Goal: Check status: Check status

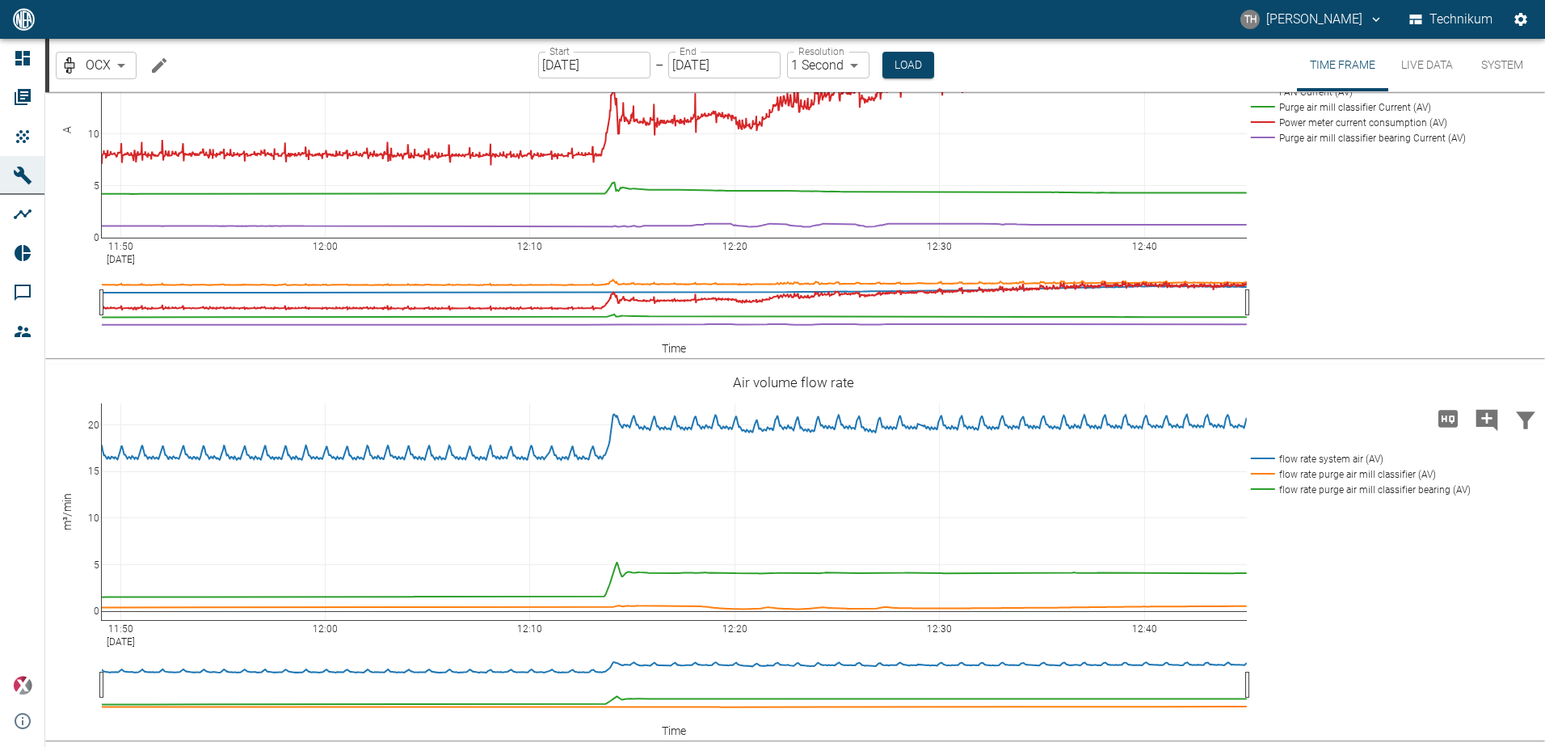
scroll to position [5095, 0]
drag, startPoint x: 819, startPoint y: 589, endPoint x: 819, endPoint y: 599, distance: 9.7
drag, startPoint x: 804, startPoint y: 472, endPoint x: 803, endPoint y: 493, distance: 21.0
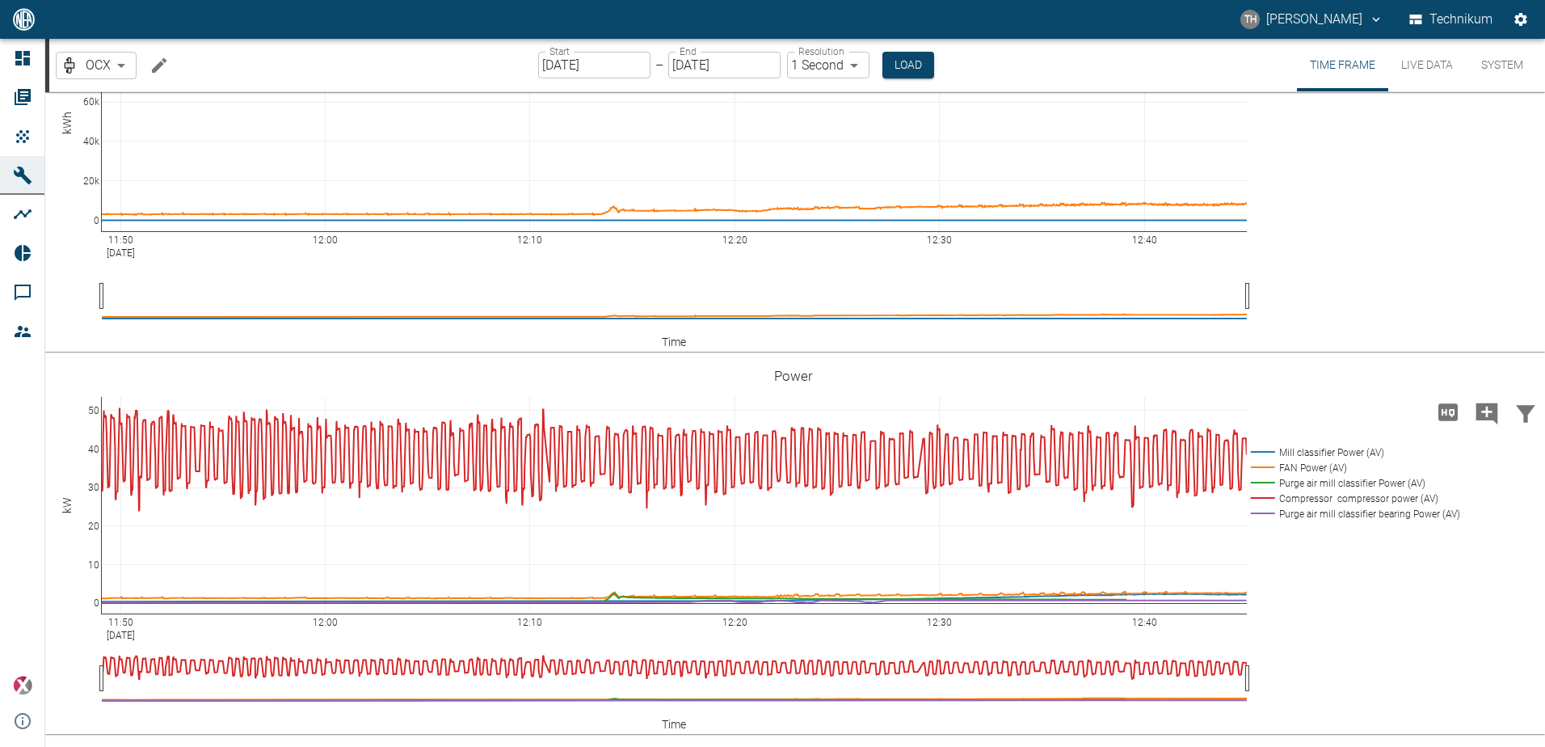
scroll to position [2914, 0]
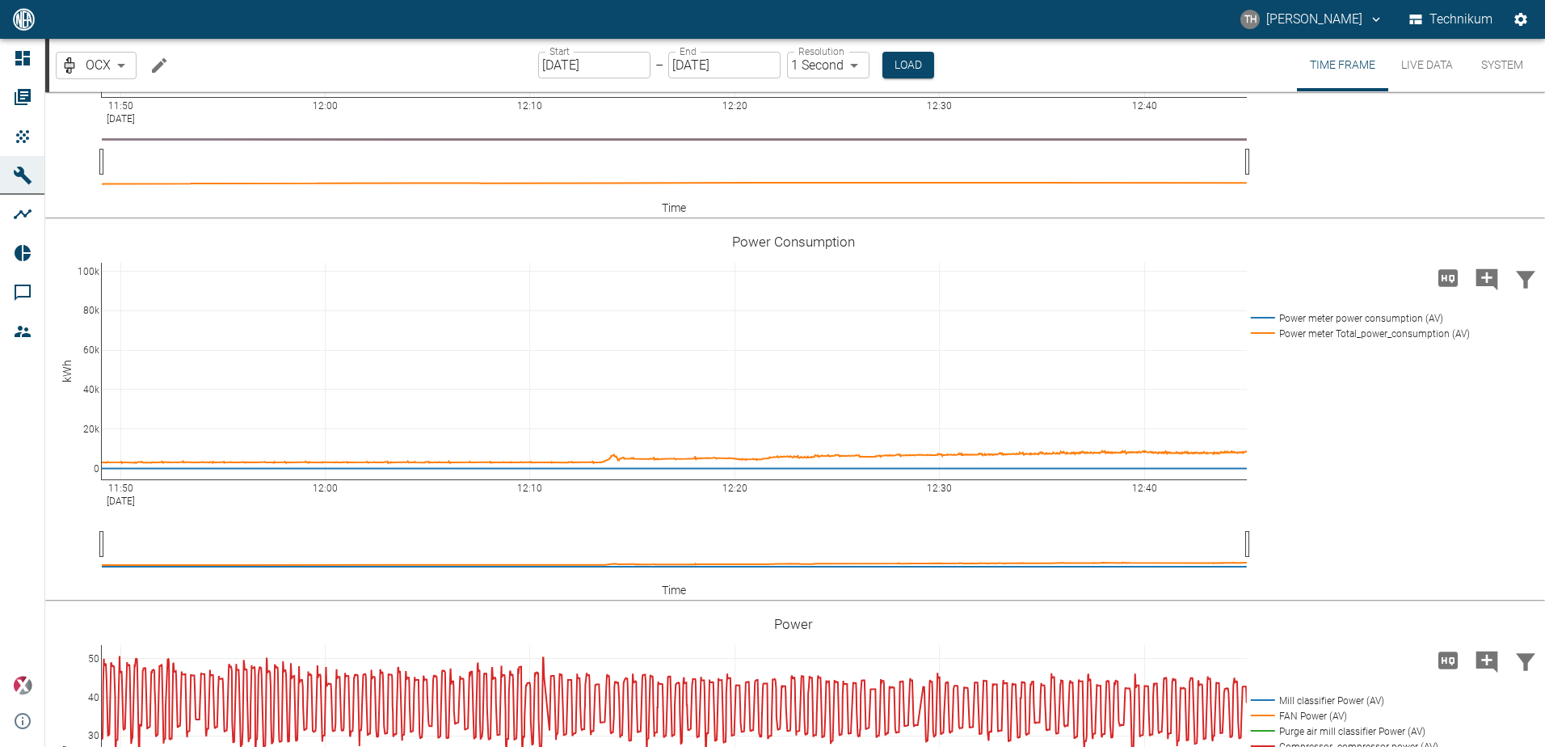
drag, startPoint x: 798, startPoint y: 470, endPoint x: 798, endPoint y: 486, distance: 15.4
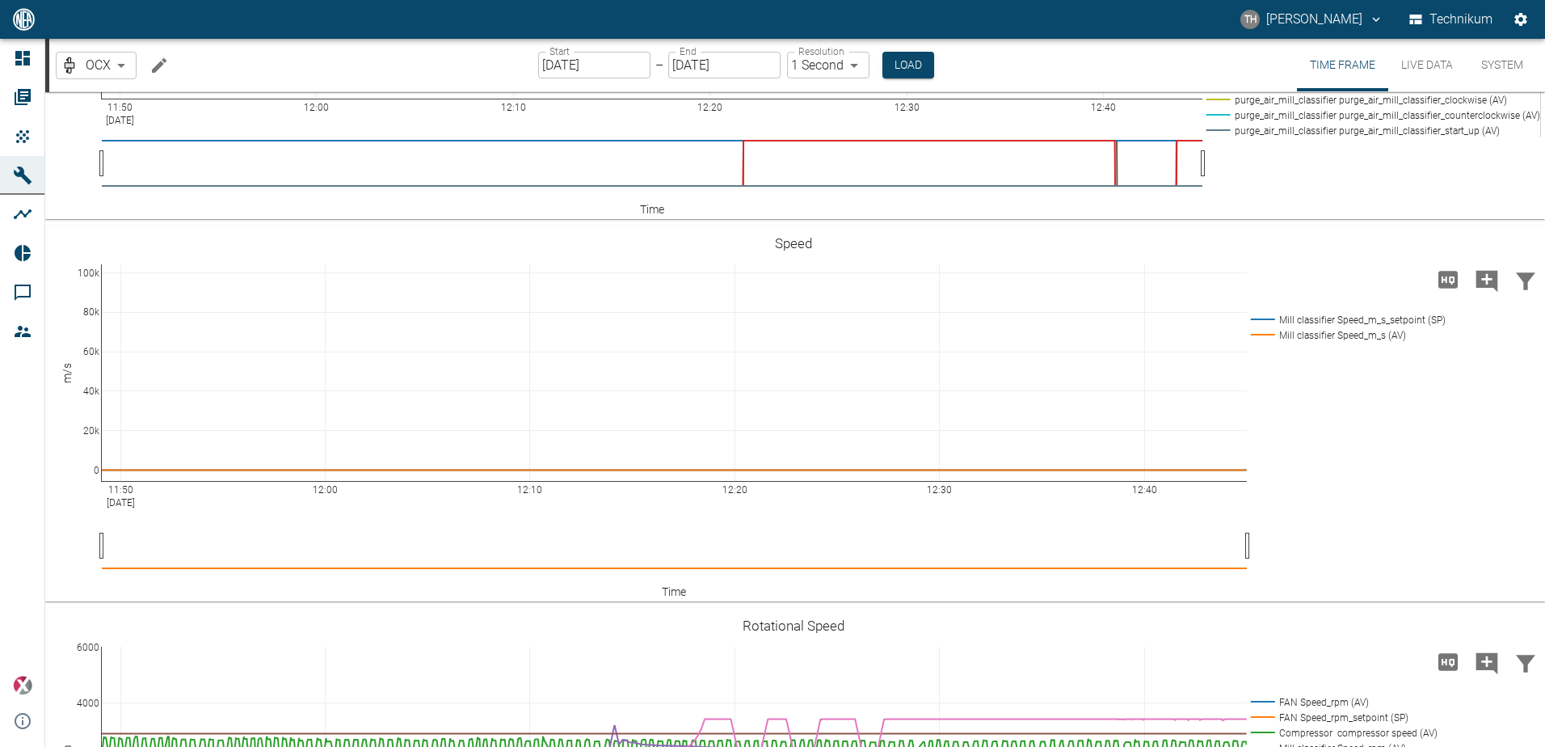
scroll to position [2106, 0]
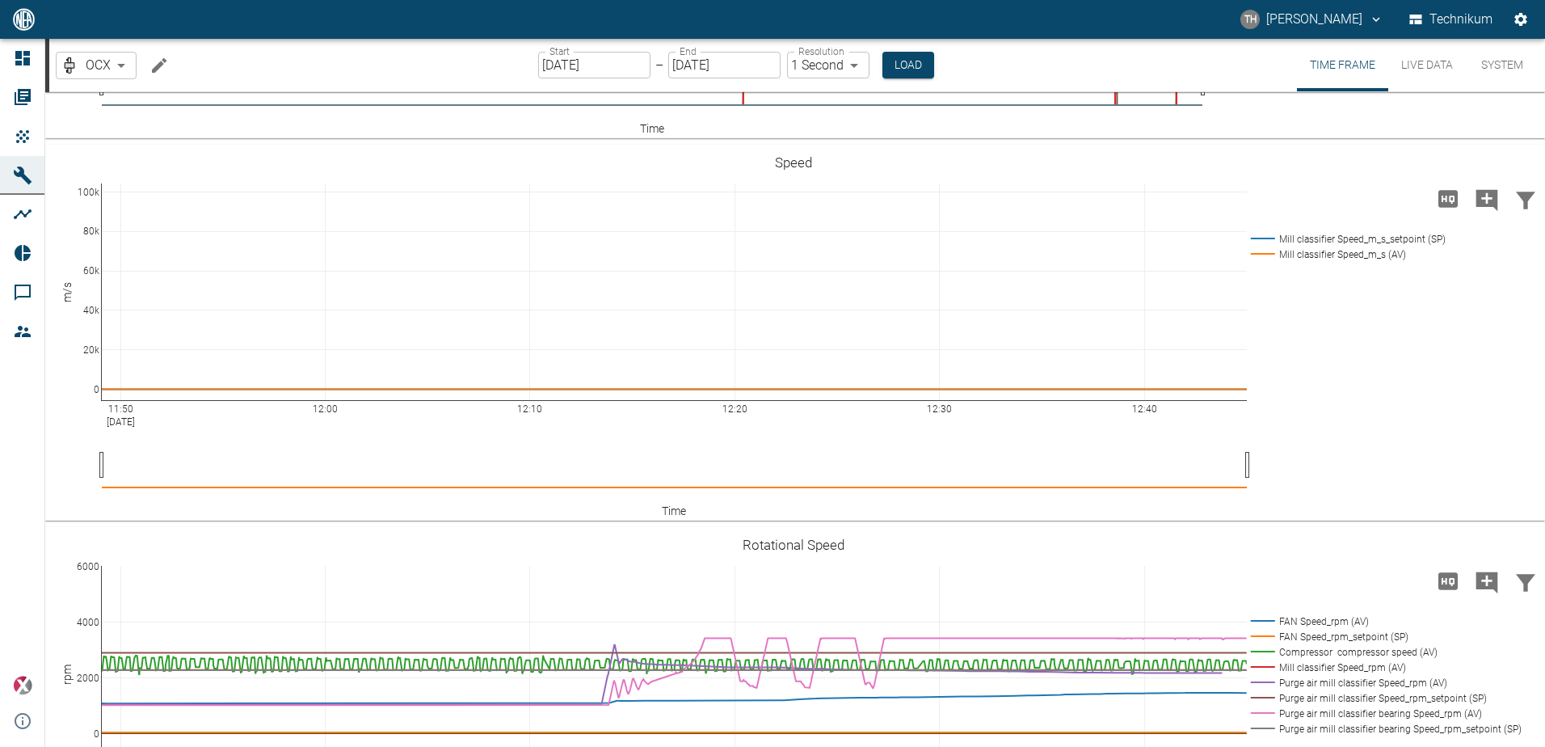
click at [850, 65] on body "TH [PERSON_NAME] Technikum Dashboard Orders Products Machines Analyses Reports …" at bounding box center [772, 373] width 1545 height 747
click at [915, 69] on button "Load" at bounding box center [911, 65] width 52 height 27
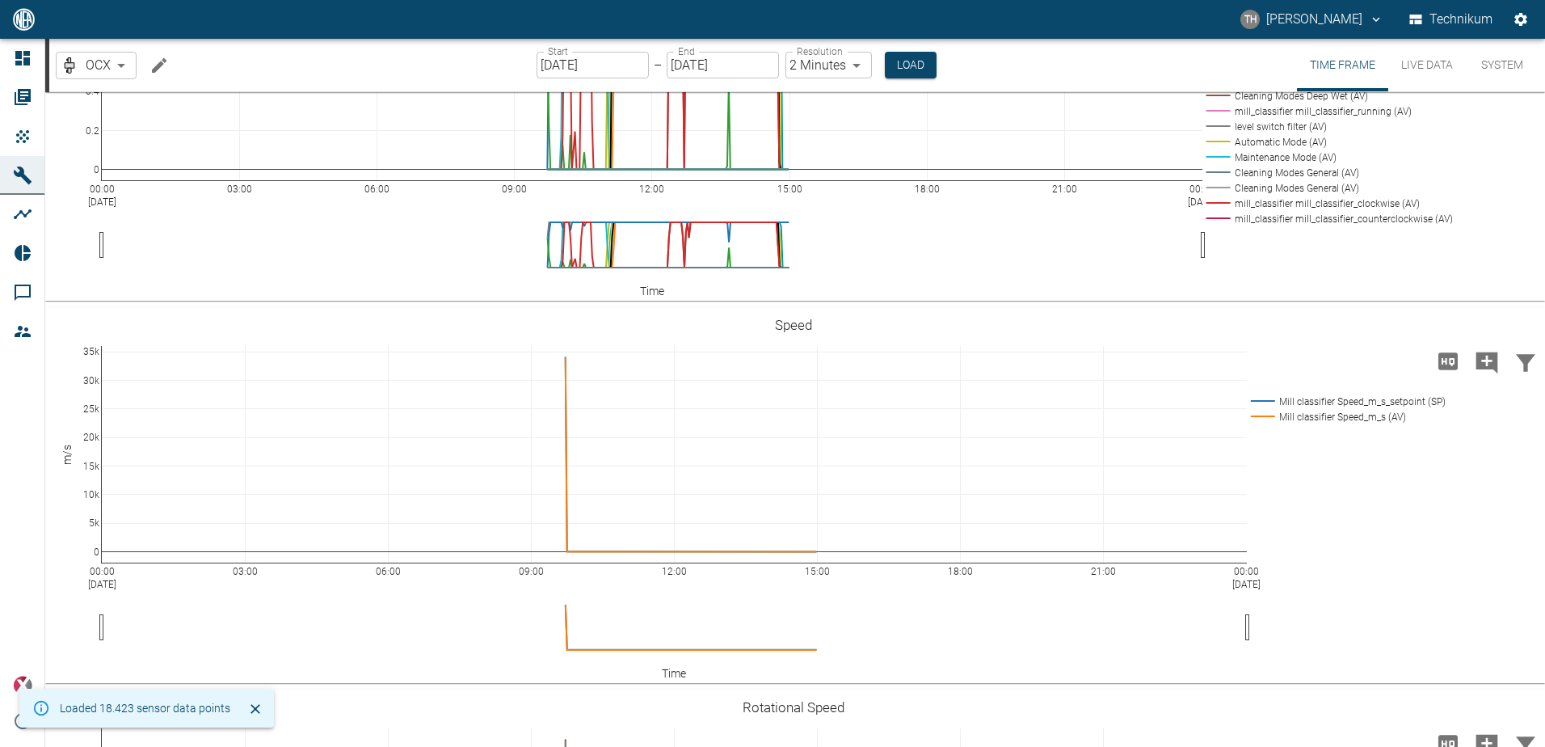
scroll to position [1869, 0]
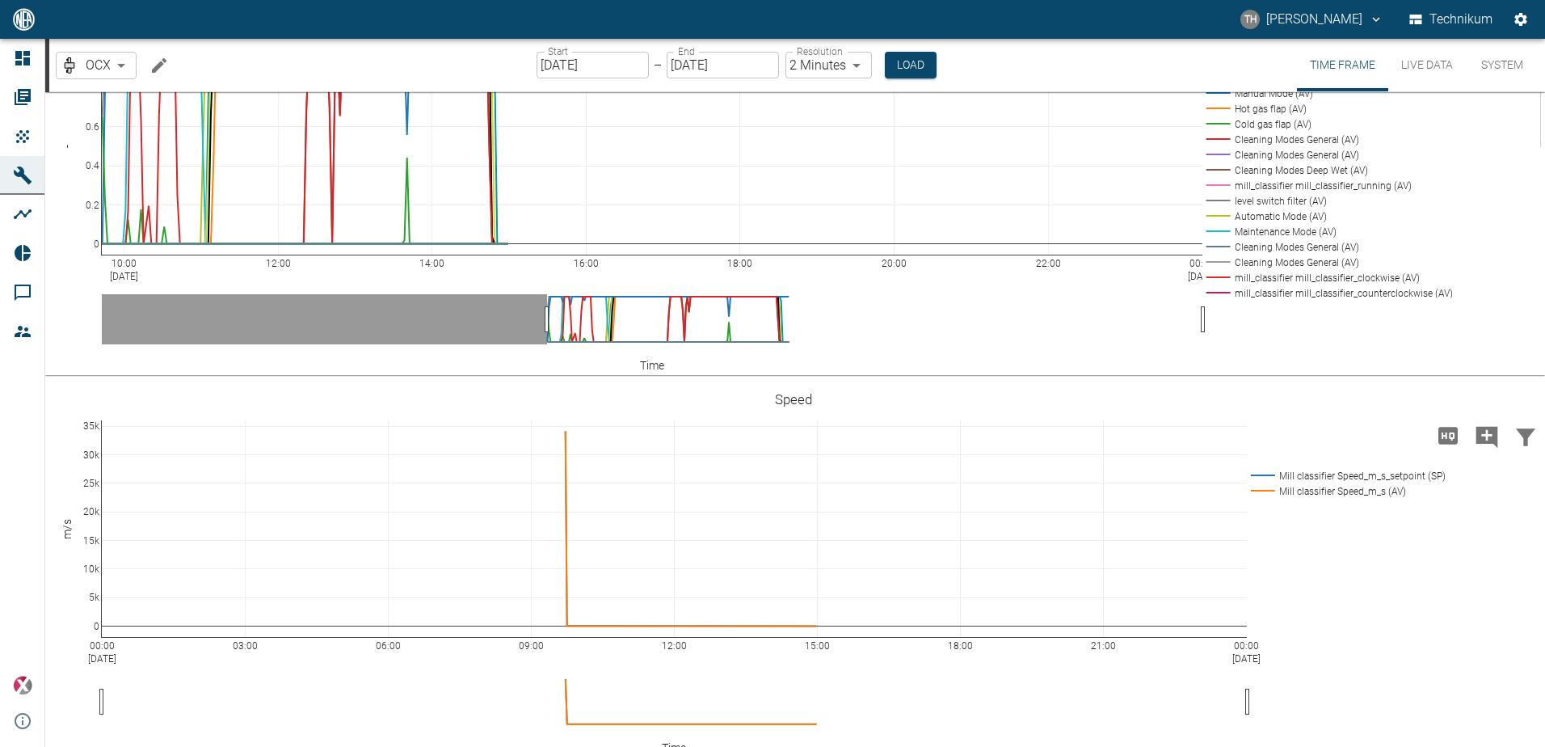
drag, startPoint x: 104, startPoint y: 669, endPoint x: 549, endPoint y: 663, distance: 445.2
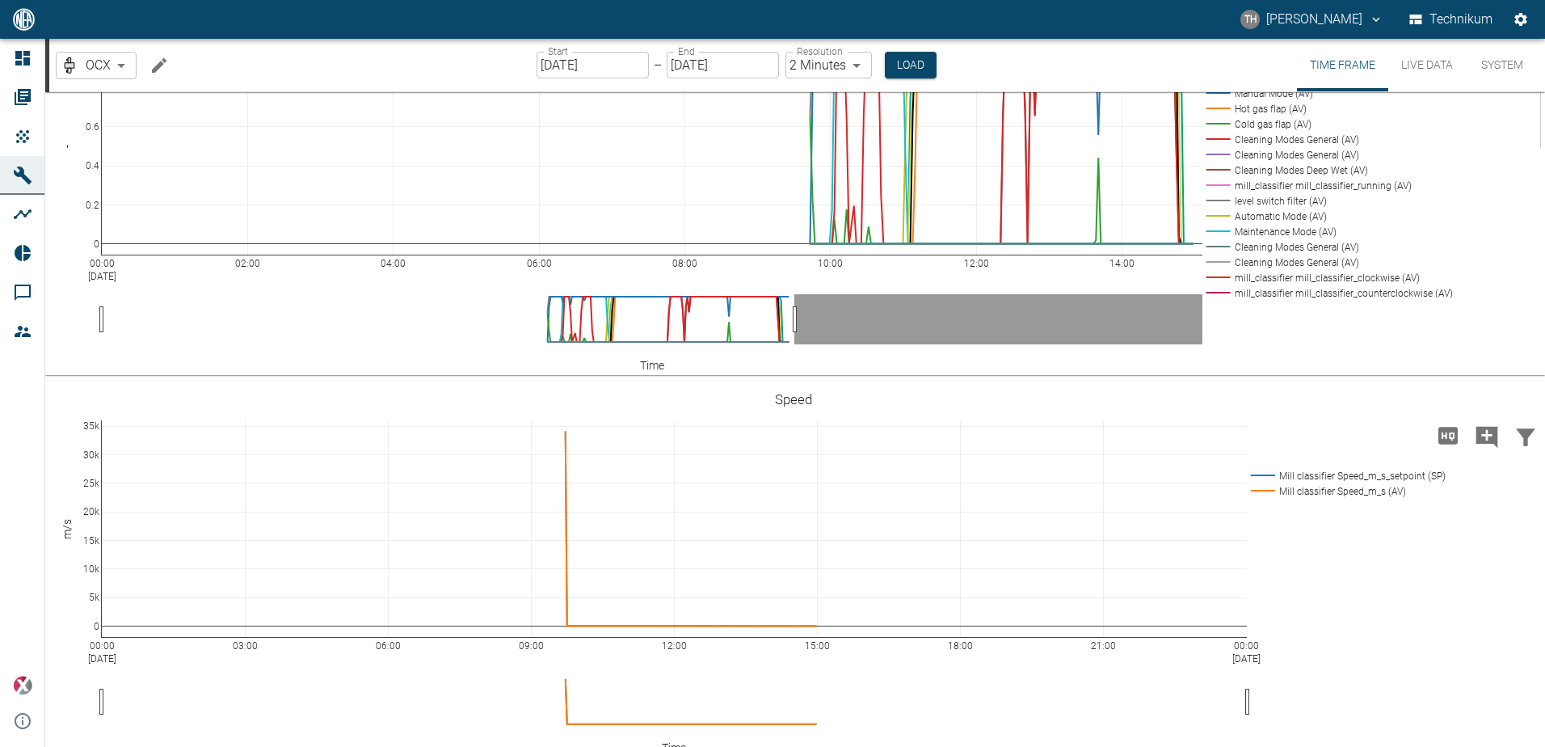
drag, startPoint x: 1200, startPoint y: 671, endPoint x: 792, endPoint y: 666, distance: 408.1
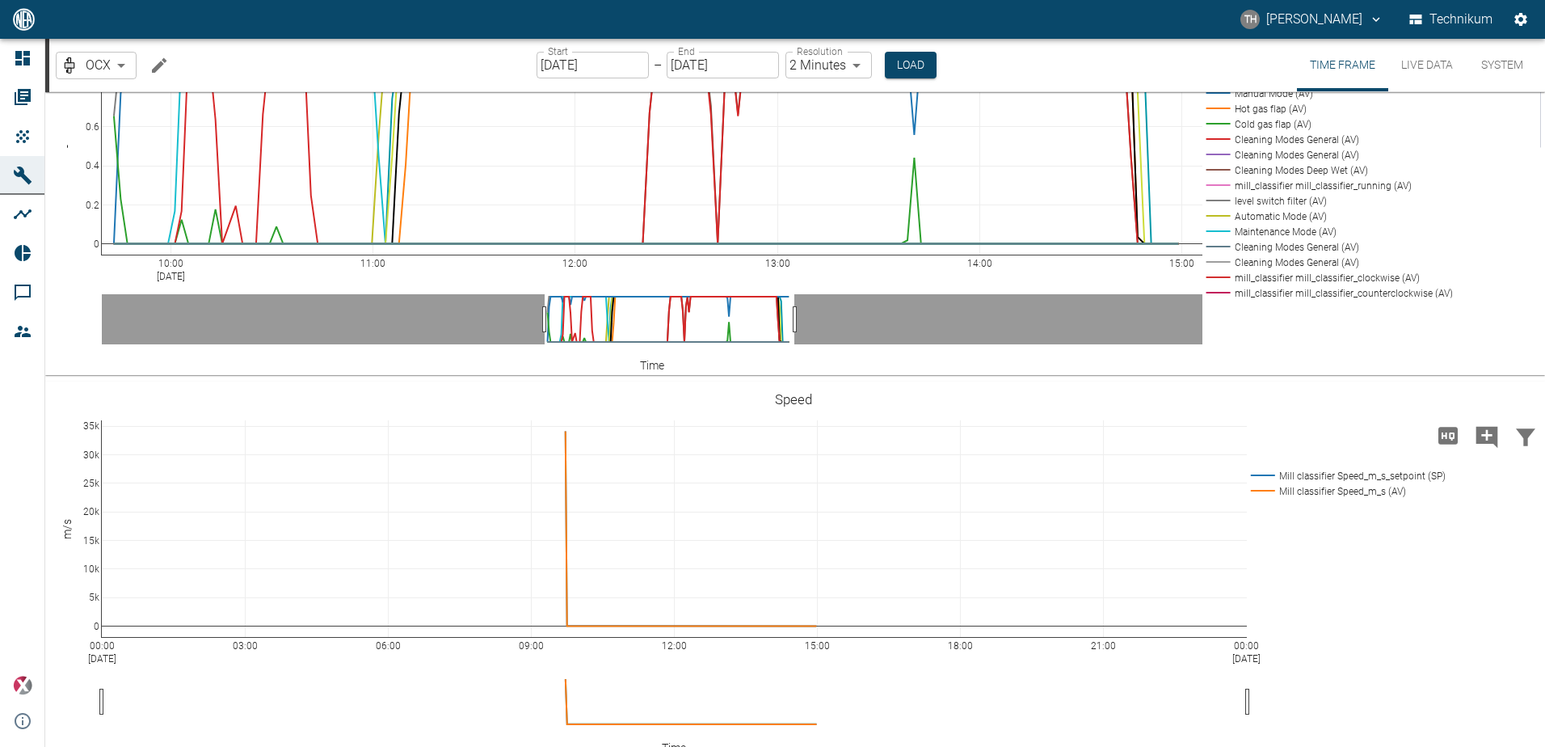
drag, startPoint x: 107, startPoint y: 664, endPoint x: 549, endPoint y: 663, distance: 442.8
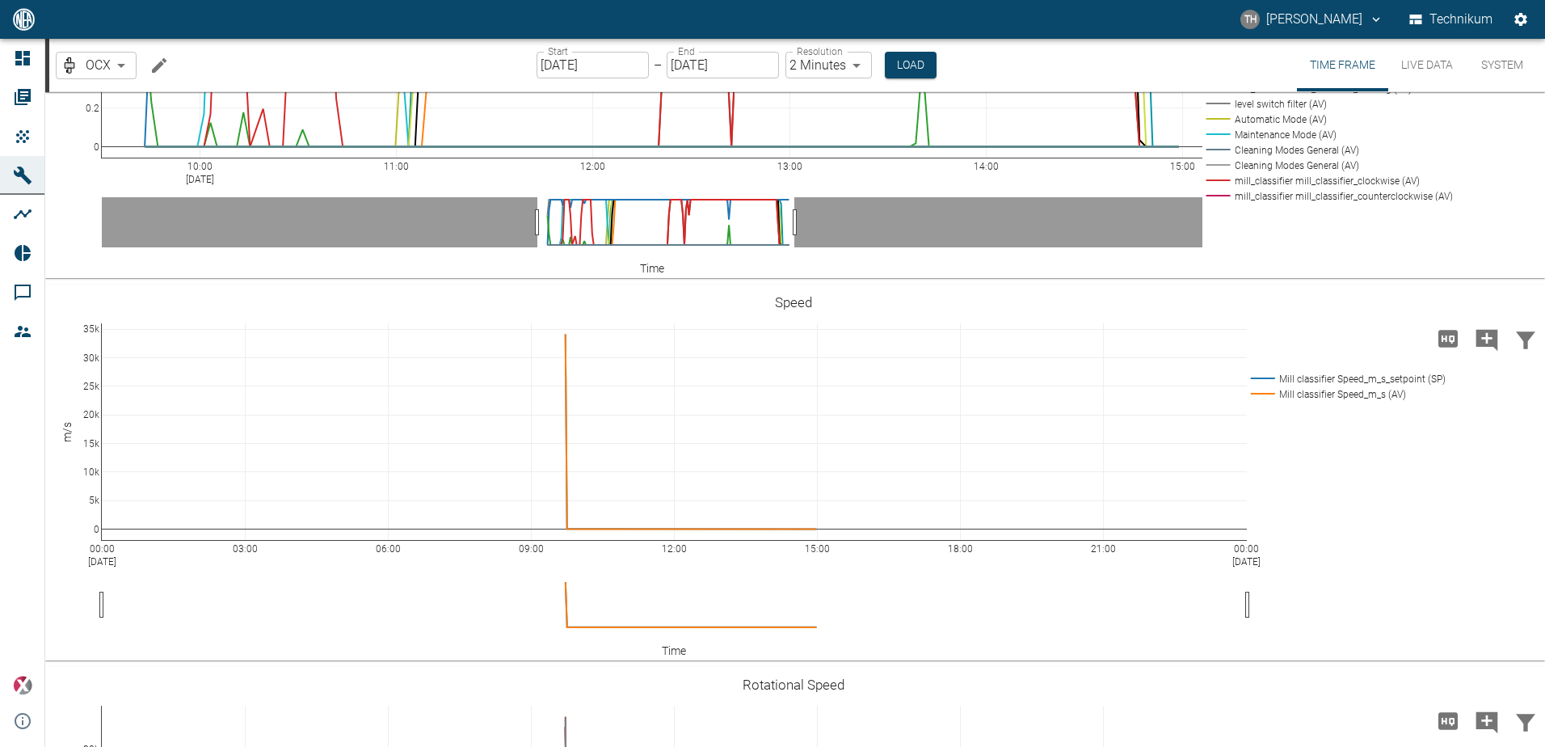
scroll to position [2123, 0]
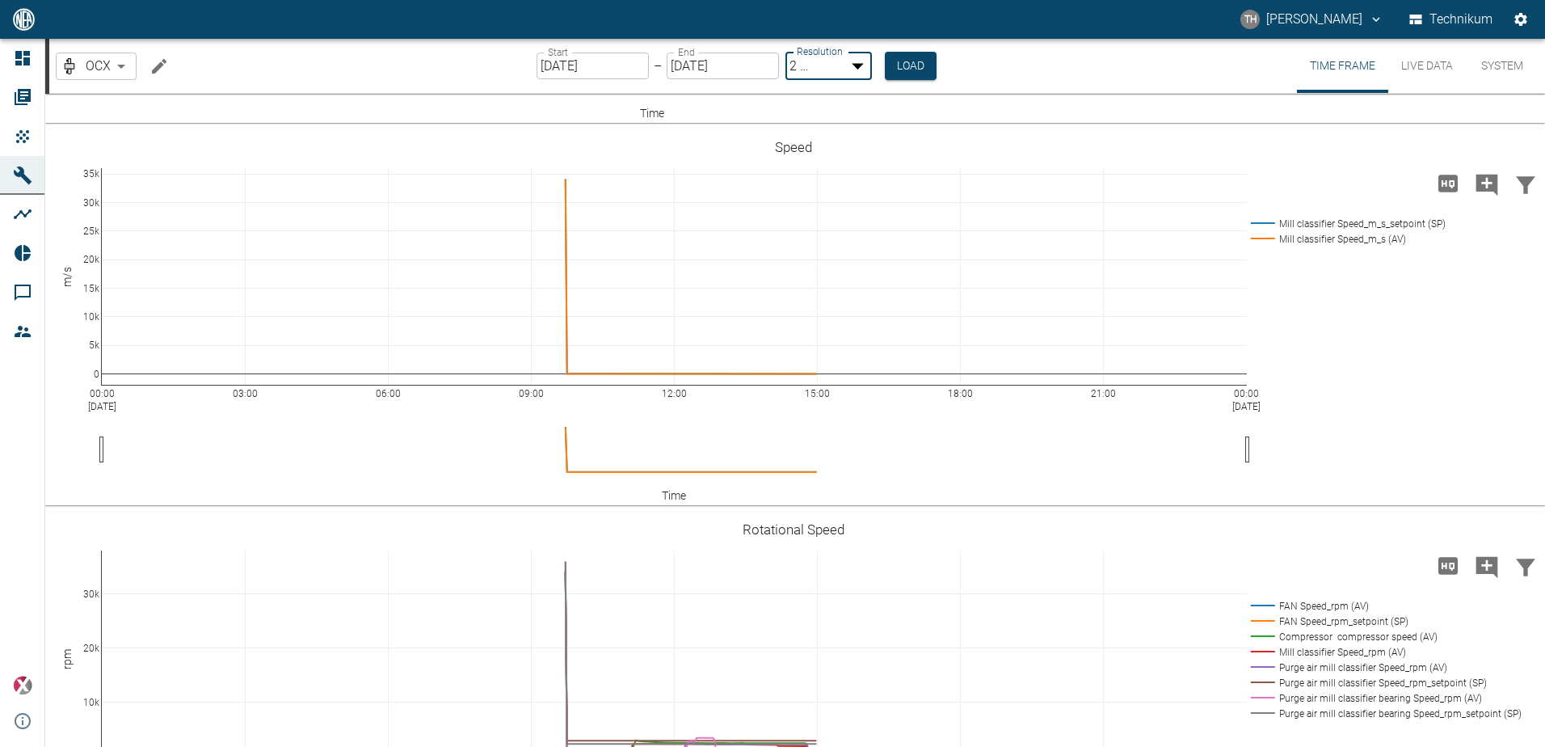
click at [855, 65] on body "TH [PERSON_NAME] Technikum Dashboard Orders Products Machines Analyses Reports …" at bounding box center [772, 373] width 1545 height 747
type input "1sec"
click at [903, 61] on button "Load" at bounding box center [908, 65] width 52 height 27
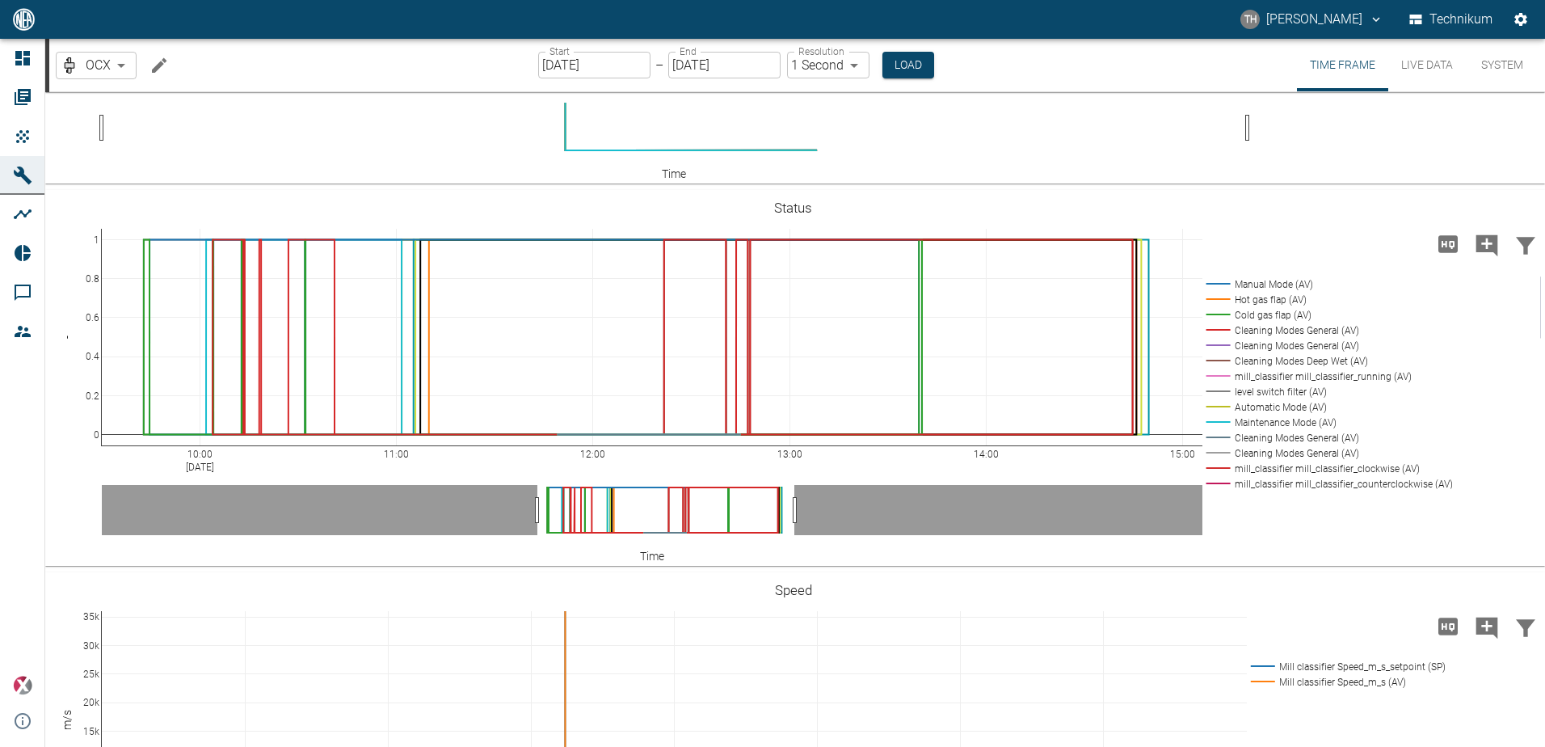
scroll to position [1719, 0]
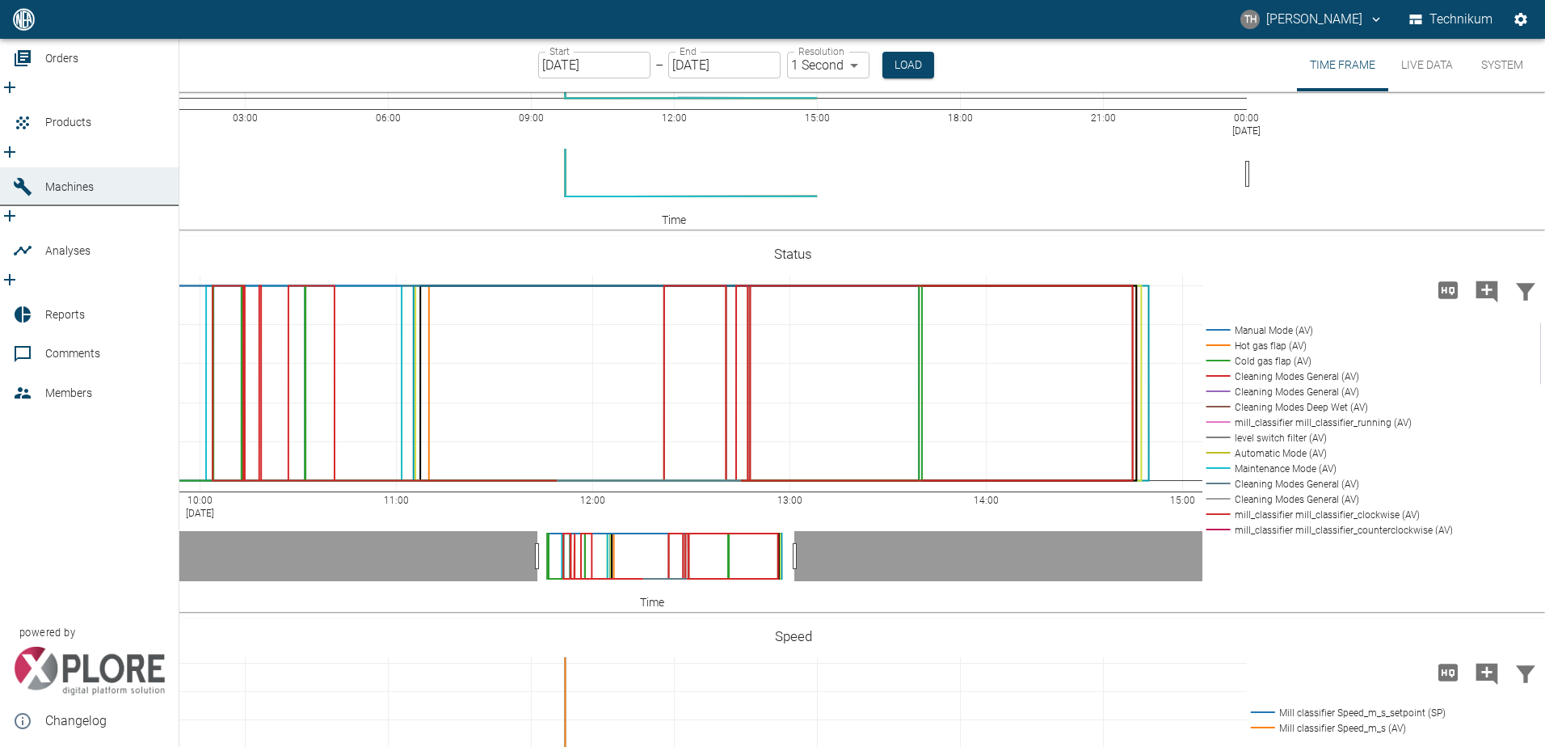
click at [35, 68] on div at bounding box center [25, 57] width 24 height 19
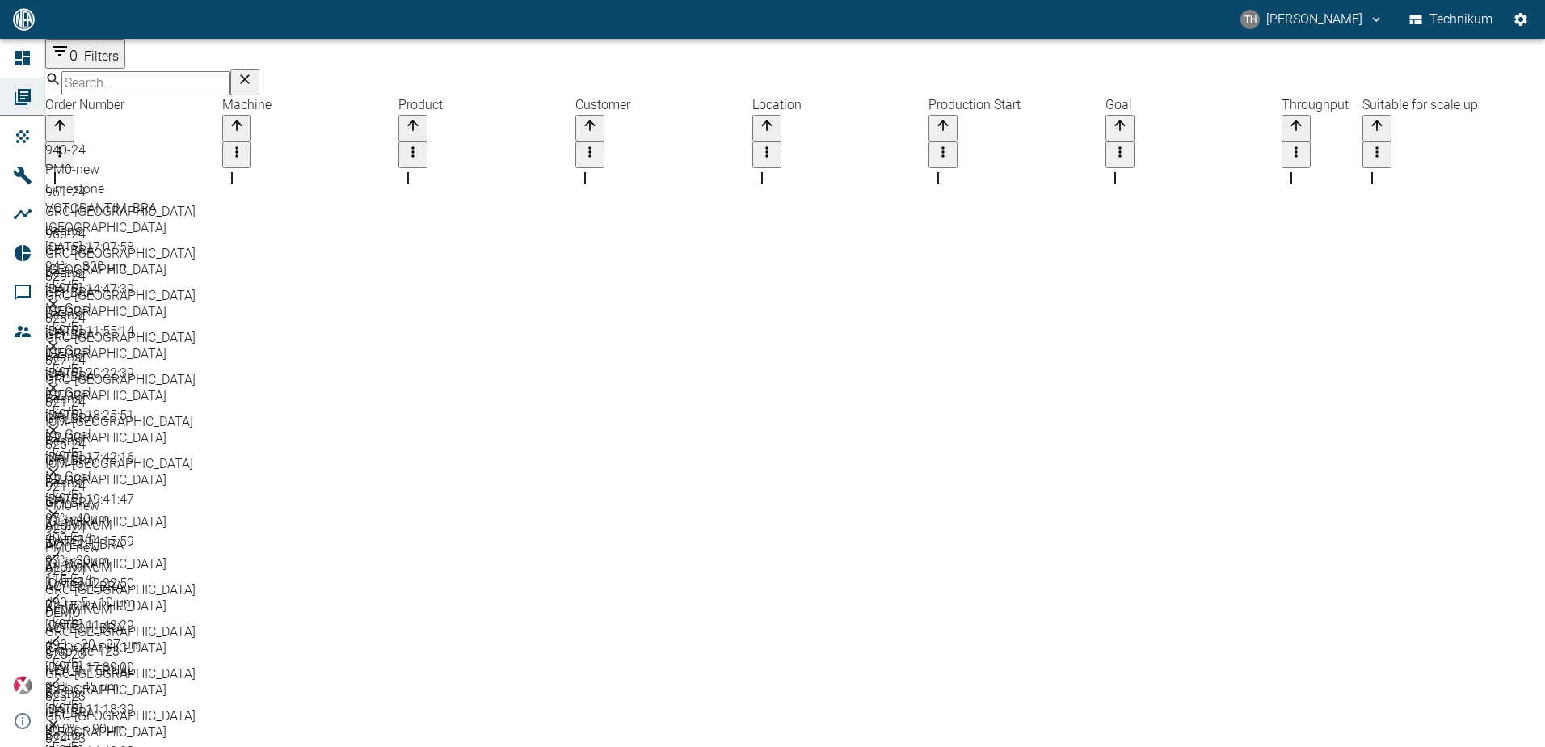
click at [89, 519] on div "920-24" at bounding box center [795, 528] width 1500 height 19
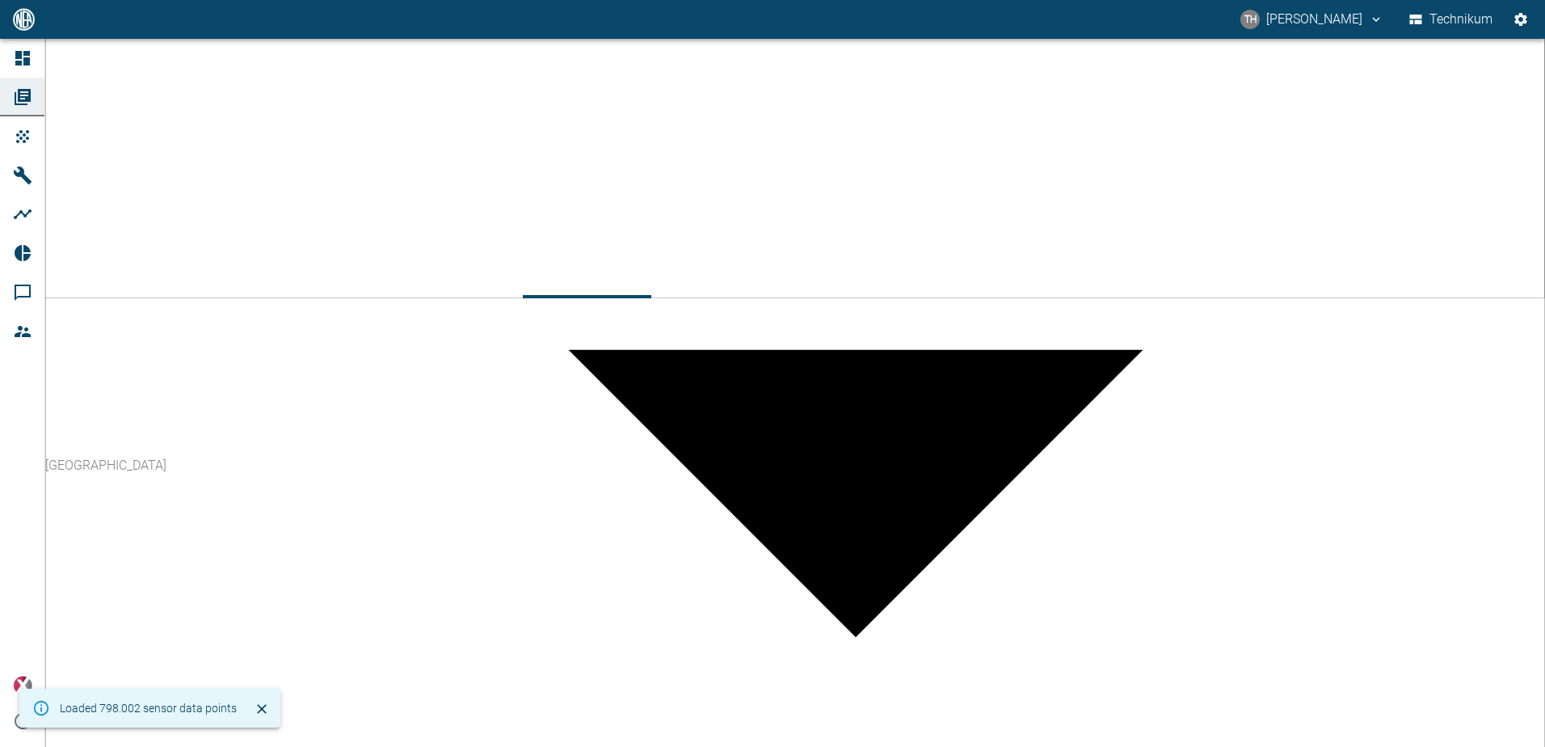
scroll to position [487, 0]
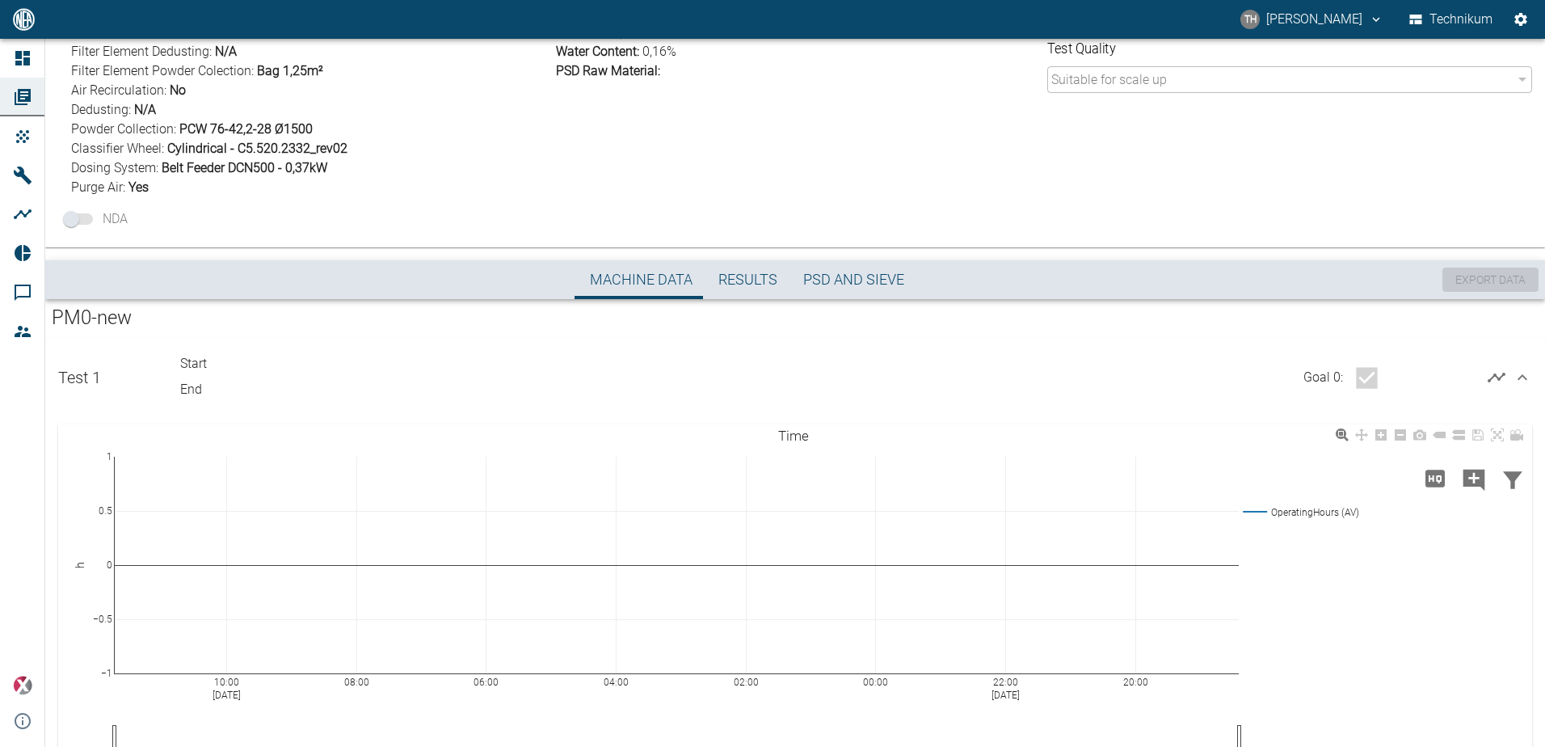
scroll to position [245, 0]
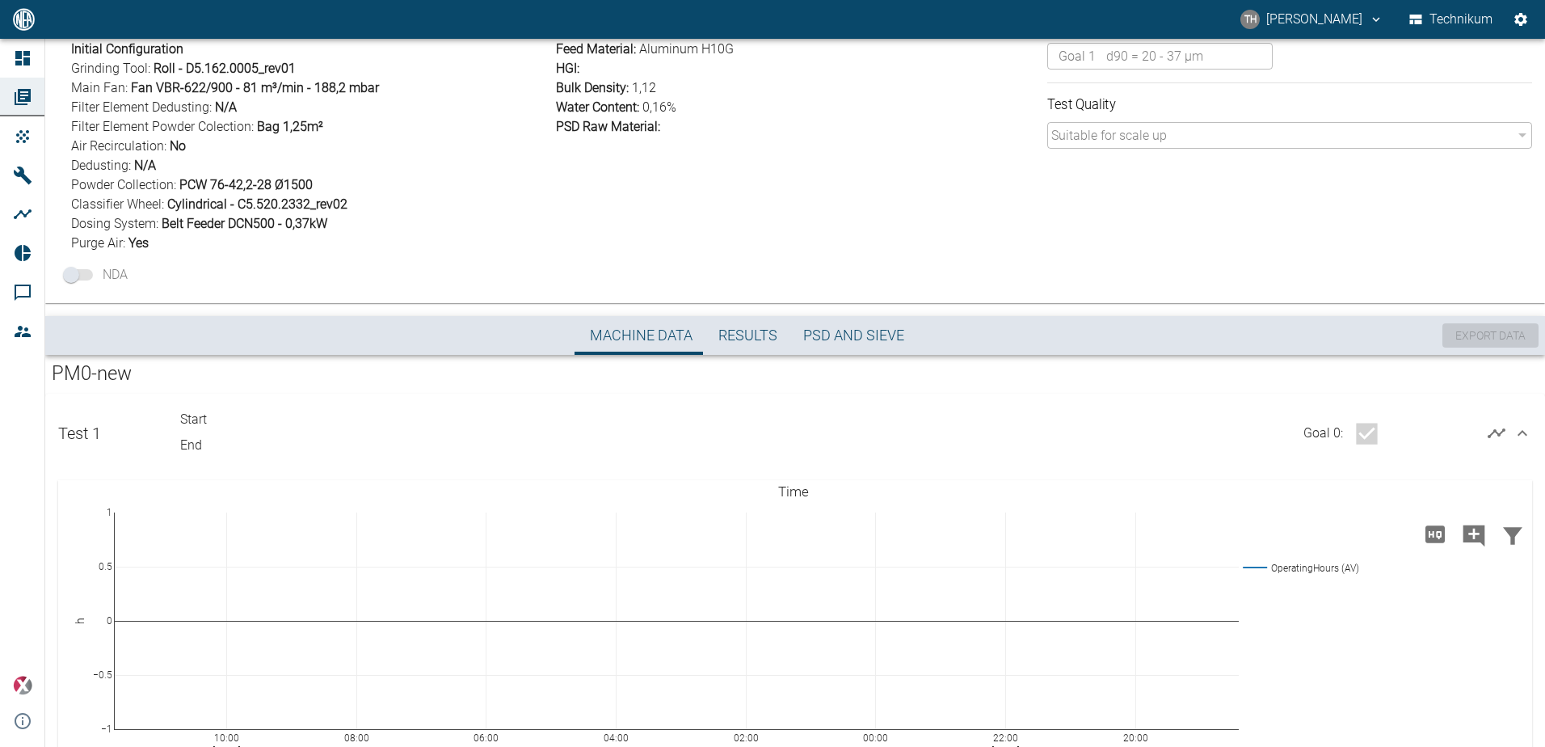
click at [1517, 432] on icon at bounding box center [1522, 433] width 10 height 6
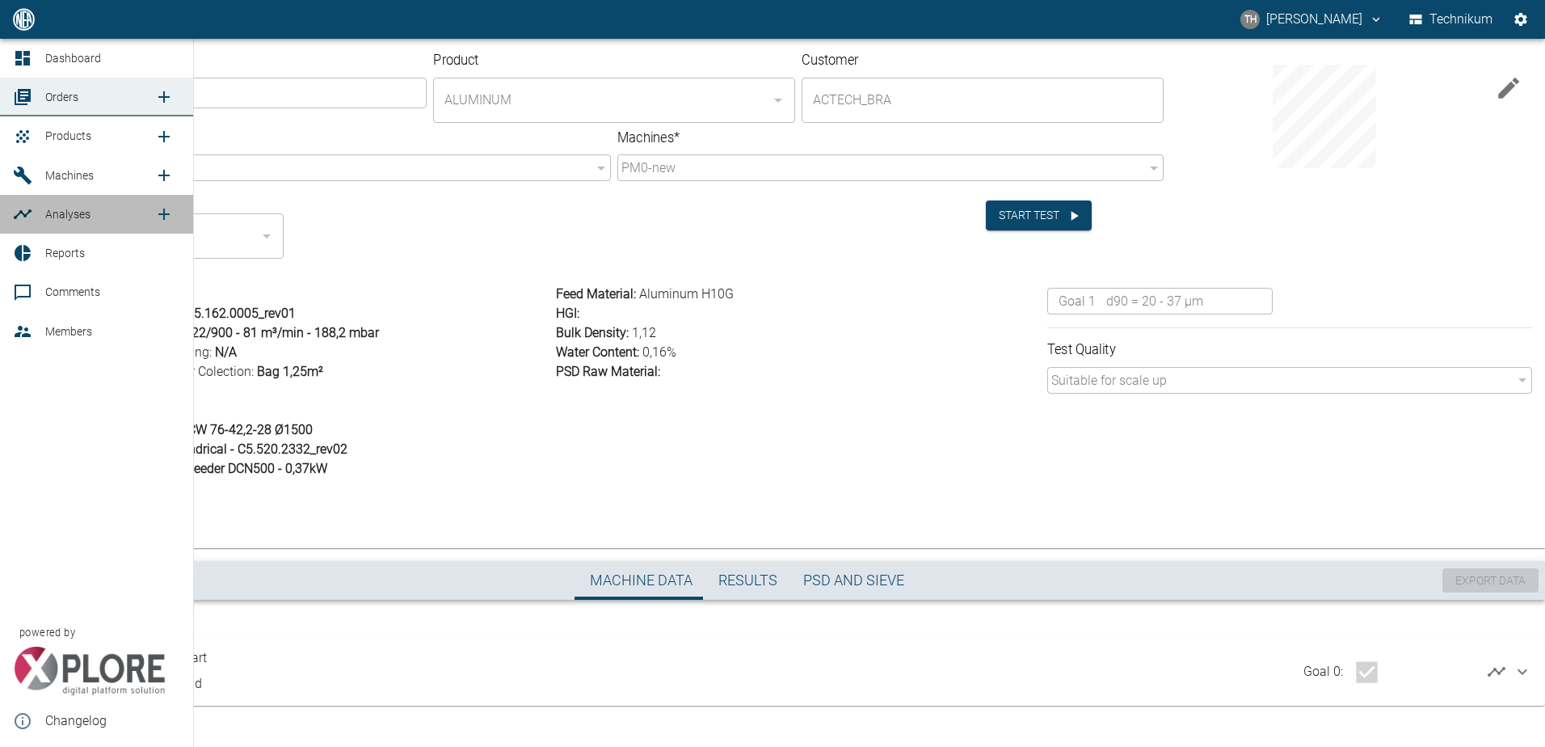
click at [62, 216] on span "Analyses" at bounding box center [67, 214] width 45 height 13
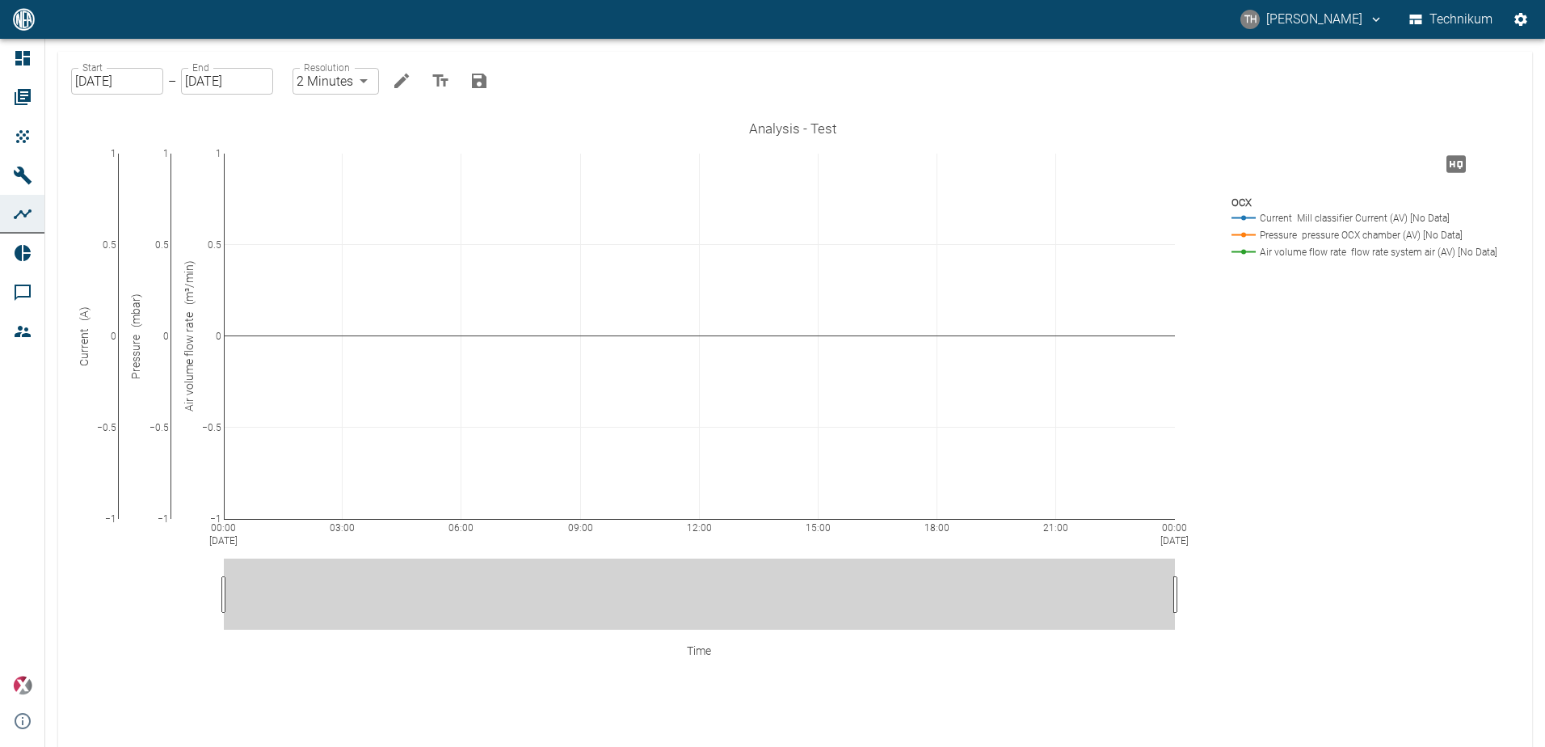
click at [128, 81] on input "[DATE]" at bounding box center [117, 81] width 92 height 27
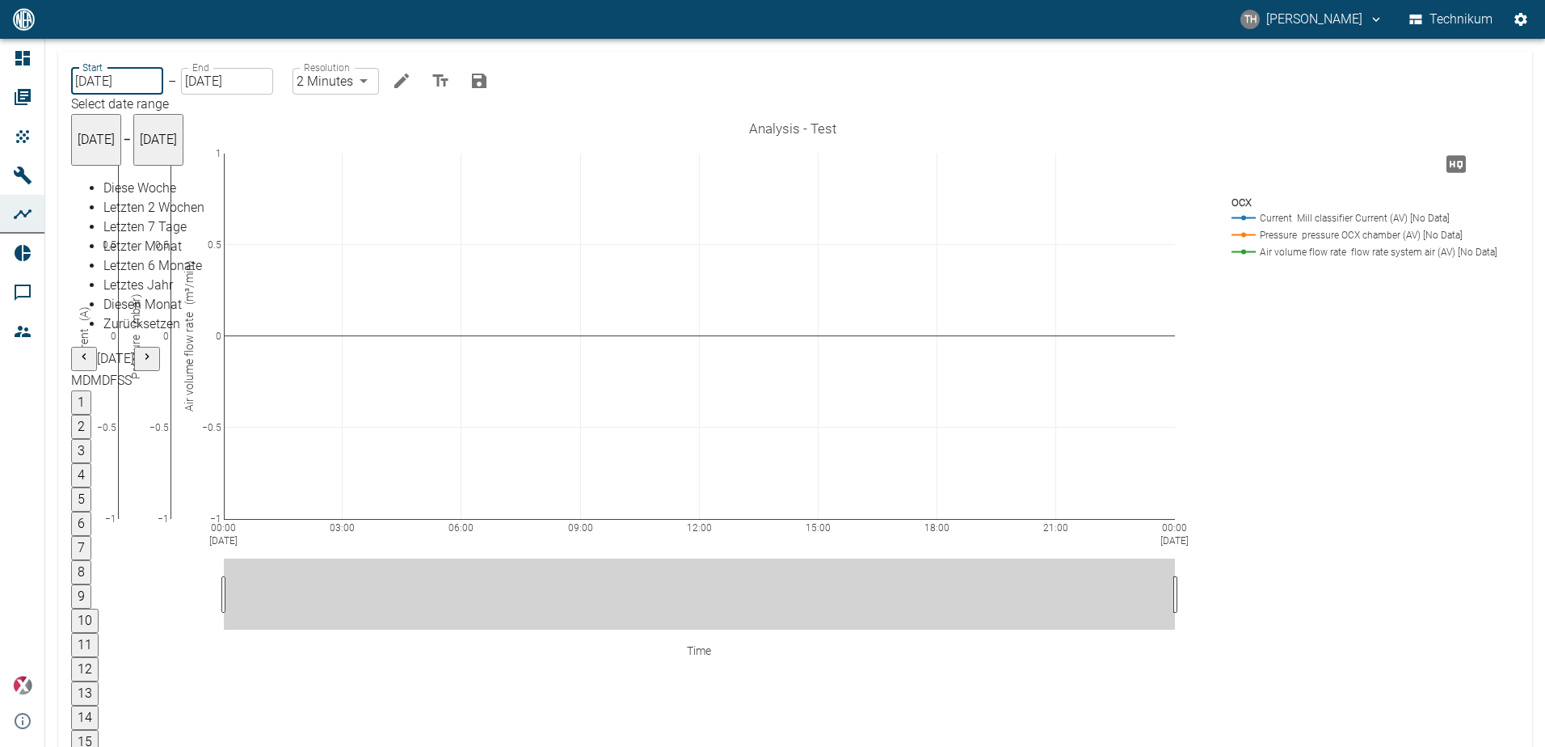
click at [575, 77] on div "Start 08/13/2025 Start – End 08/13/2025 End Resolution 2 Minutes 2min Resolution" at bounding box center [792, 77] width 1454 height 39
